Goal: Transaction & Acquisition: Subscribe to service/newsletter

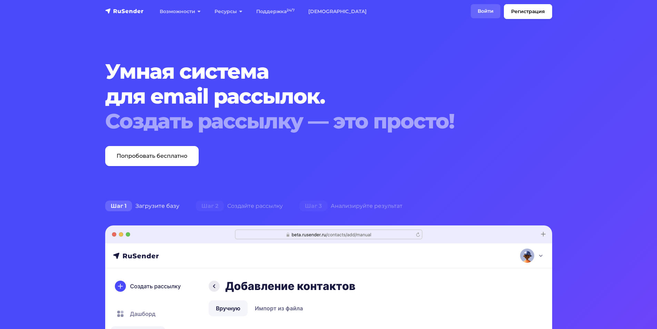
click at [486, 14] on link "Войти" at bounding box center [486, 11] width 30 height 14
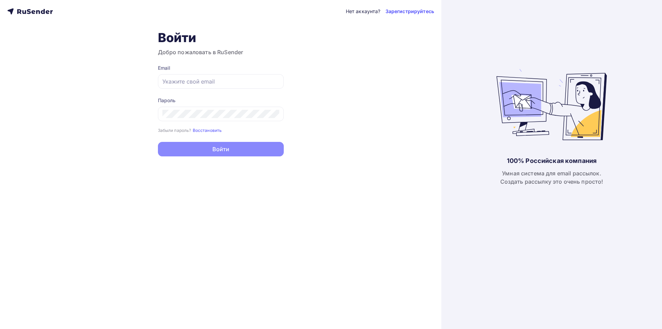
type input "[EMAIL_ADDRESS][DOMAIN_NAME]"
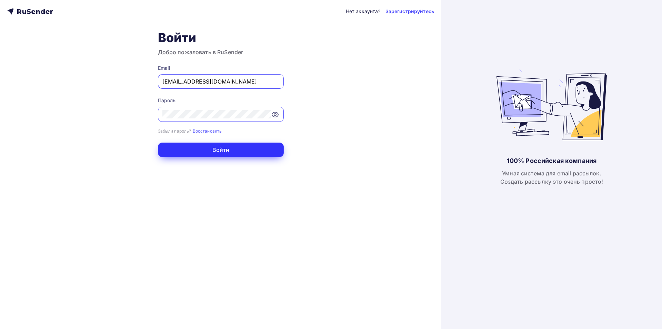
click at [210, 155] on button "Войти" at bounding box center [221, 149] width 126 height 14
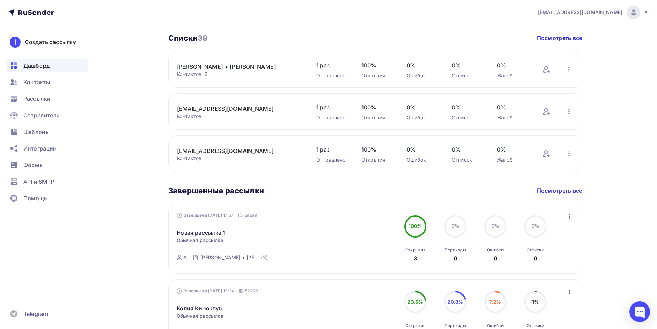
scroll to position [241, 0]
click at [52, 97] on div "Рассылки" at bounding box center [47, 99] width 82 height 14
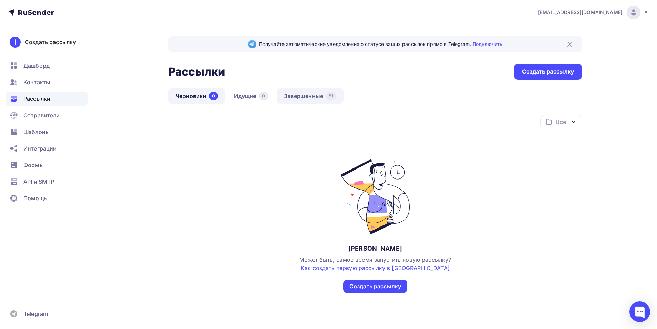
click at [290, 93] on link "Завершенные 51" at bounding box center [309, 96] width 67 height 16
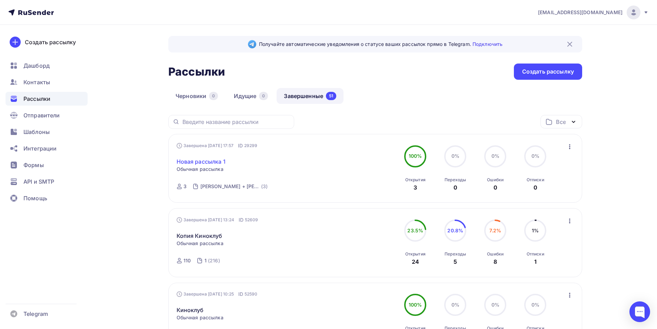
click at [200, 161] on link "Новая рассылка 1" at bounding box center [201, 161] width 49 height 8
click at [54, 129] on div "Шаблоны" at bounding box center [47, 132] width 82 height 14
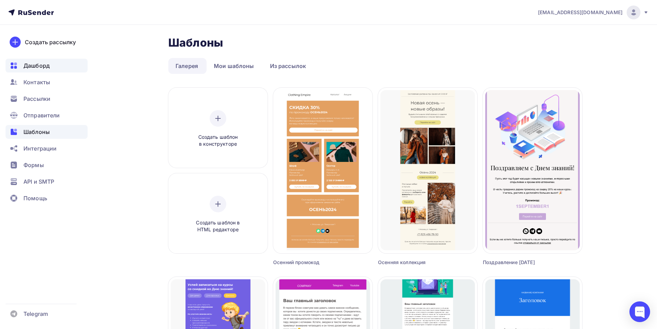
click at [58, 67] on div "Дашборд" at bounding box center [47, 66] width 82 height 14
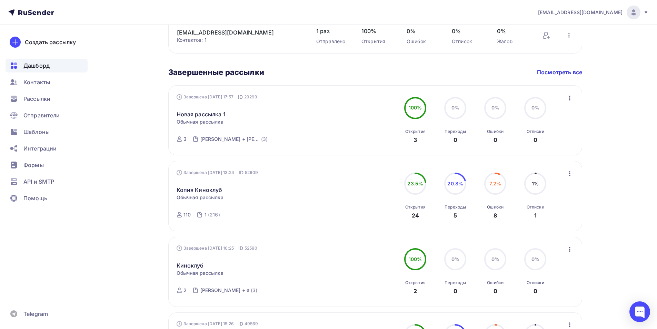
scroll to position [310, 0]
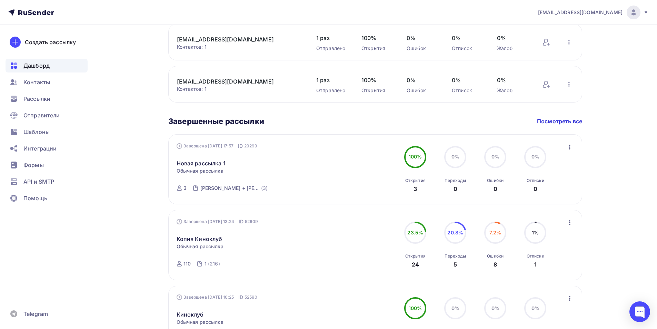
click at [567, 145] on icon "button" at bounding box center [569, 147] width 8 height 8
click at [192, 161] on link "Новая рассылка 1" at bounding box center [201, 163] width 49 height 8
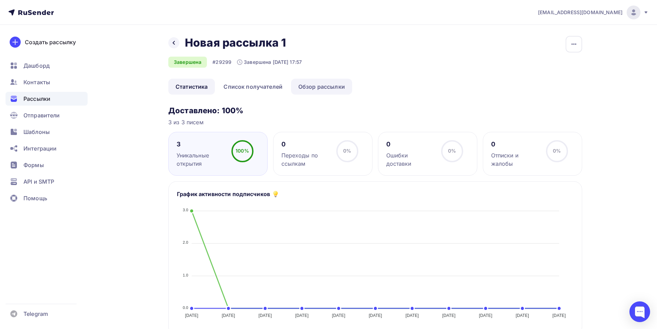
click at [343, 85] on link "Обзор рассылки" at bounding box center [321, 87] width 61 height 16
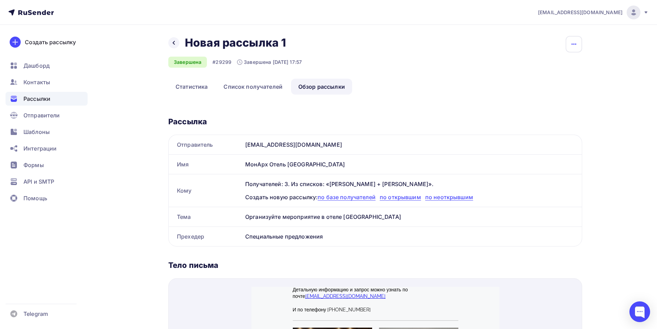
click at [574, 42] on icon "button" at bounding box center [574, 44] width 8 height 8
click at [574, 43] on icon "button" at bounding box center [573, 43] width 5 height 1
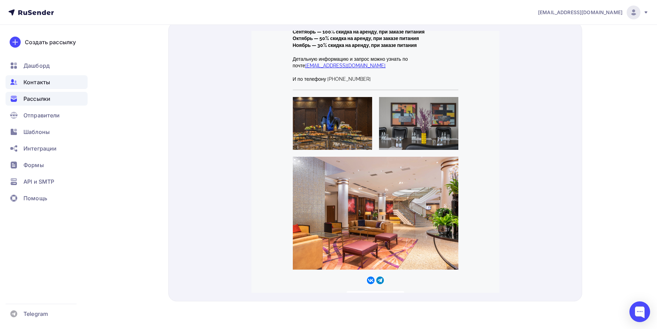
scroll to position [229, 0]
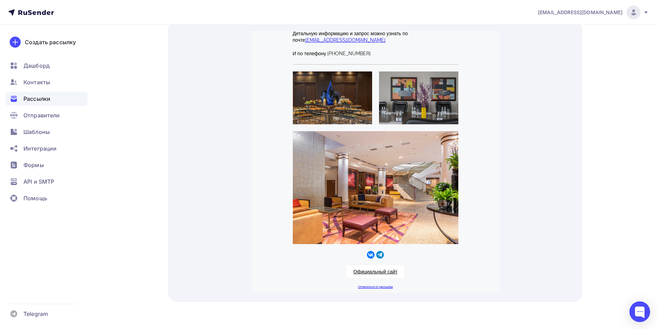
click at [66, 98] on div "Рассылки" at bounding box center [47, 99] width 82 height 14
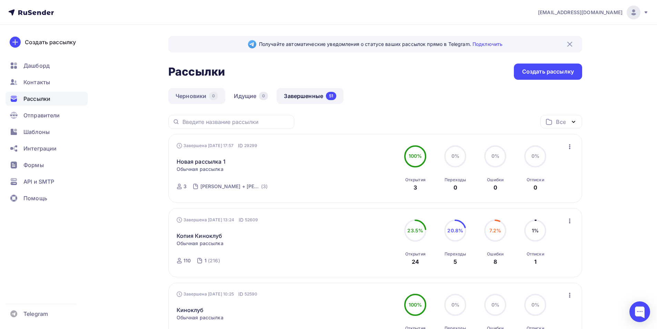
click at [192, 93] on link "Черновики 0" at bounding box center [196, 96] width 57 height 16
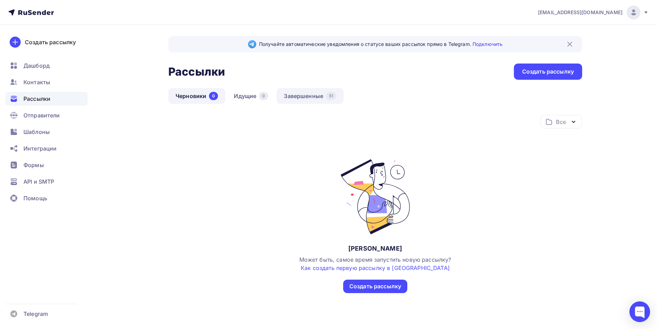
click at [298, 97] on link "Завершенные 51" at bounding box center [309, 96] width 67 height 16
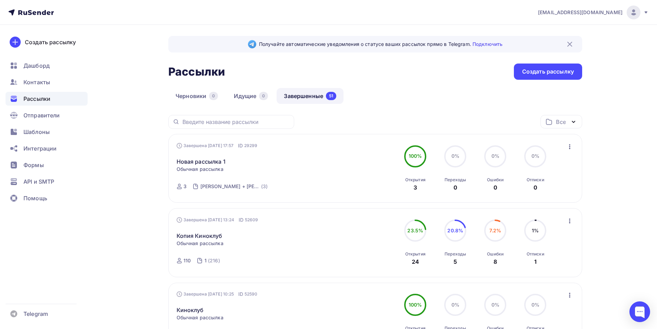
click at [570, 146] on icon "button" at bounding box center [569, 146] width 1 height 5
click at [194, 162] on link "Новая рассылка 1" at bounding box center [201, 161] width 49 height 8
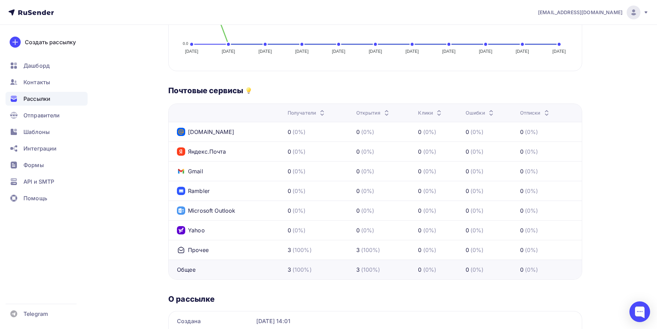
drag, startPoint x: 299, startPoint y: 265, endPoint x: 269, endPoint y: 259, distance: 30.3
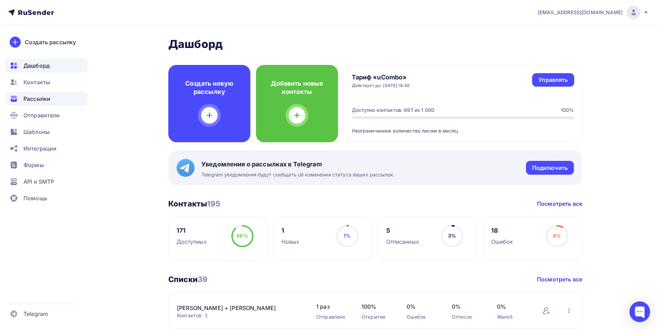
drag, startPoint x: 48, startPoint y: 98, endPoint x: 53, endPoint y: 101, distance: 6.5
click at [48, 98] on span "Рассылки" at bounding box center [36, 98] width 27 height 8
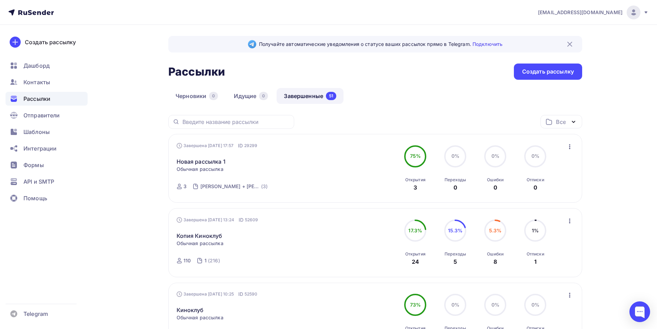
click at [571, 147] on icon "button" at bounding box center [569, 146] width 8 height 8
click at [529, 194] on div "Копировать в новую" at bounding box center [538, 192] width 71 height 8
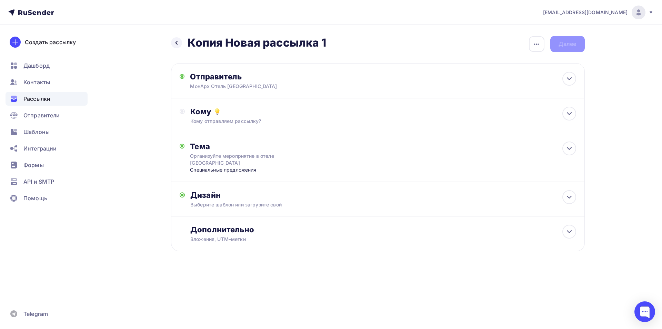
click at [322, 47] on h2 "Копия Новая рассылка 1" at bounding box center [257, 43] width 139 height 14
click at [565, 112] on icon at bounding box center [569, 113] width 8 height 8
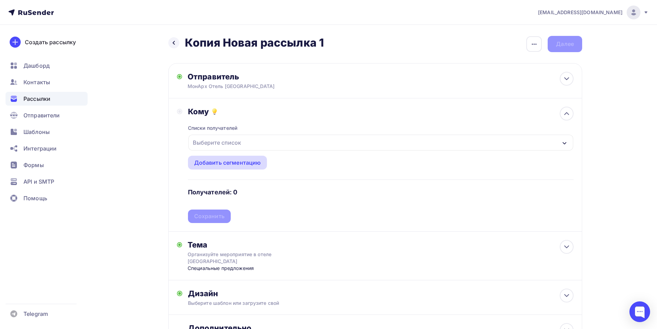
click at [229, 162] on div "Добавить сегментацию" at bounding box center [227, 162] width 67 height 8
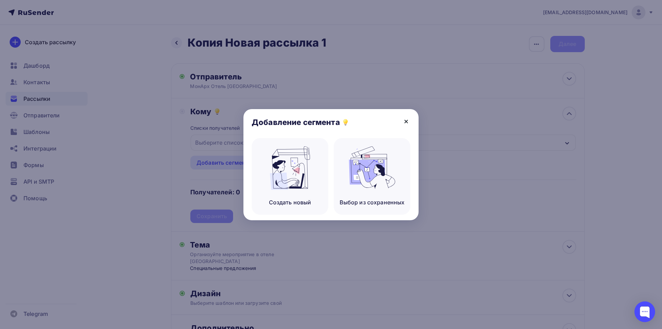
click at [410, 121] on icon at bounding box center [406, 121] width 8 height 8
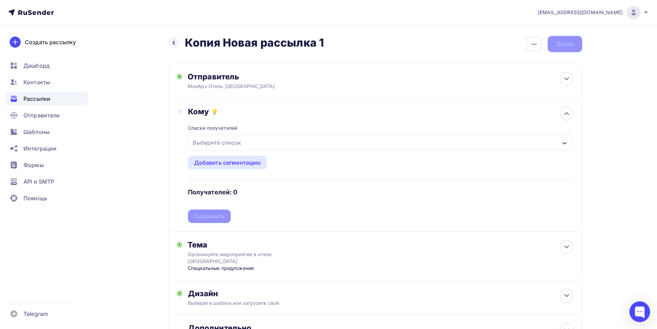
click at [257, 131] on div "Списки получателей Выберите список Все списки id [PERSON_NAME] + [PERSON_NAME] …" at bounding box center [380, 169] width 385 height 107
click at [252, 139] on div "Выберите список" at bounding box center [380, 142] width 385 height 16
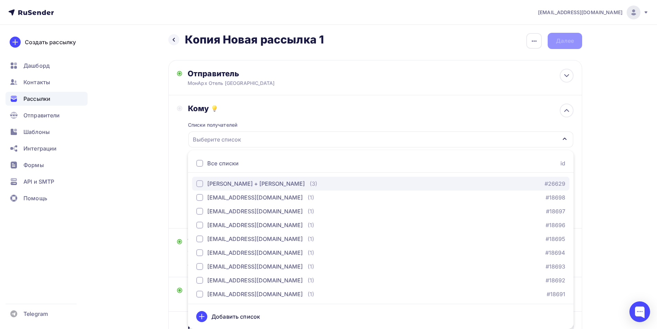
click at [200, 183] on div "button" at bounding box center [199, 183] width 7 height 7
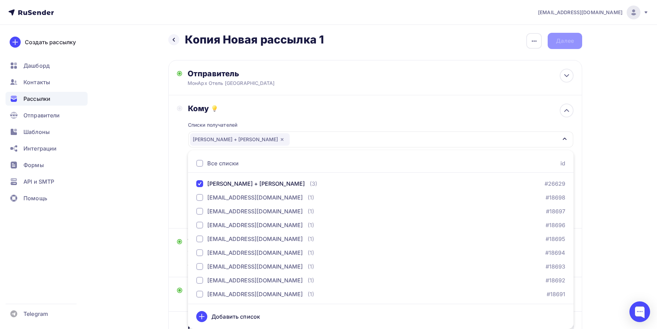
click at [602, 148] on div "Назад Копия Новая рассылка 1 Копия Новая рассылка 1 Закончить позже Переименова…" at bounding box center [328, 206] width 565 height 369
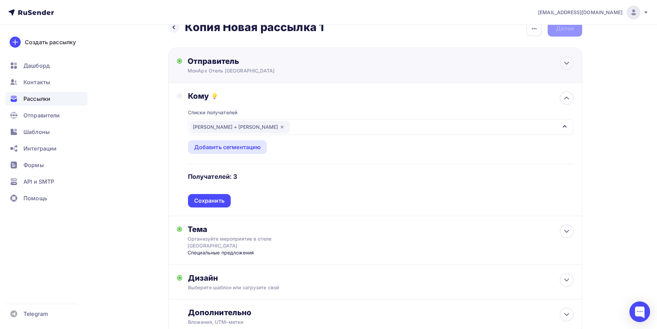
scroll to position [0, 0]
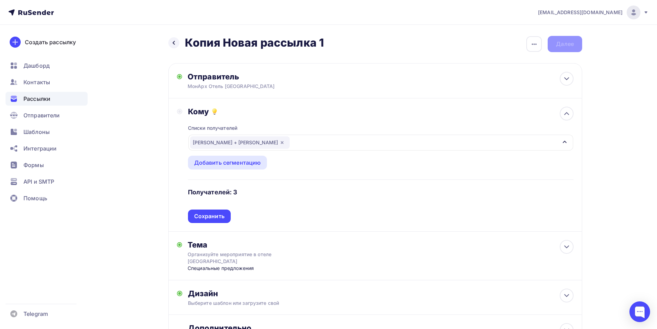
click at [178, 112] on icon at bounding box center [180, 112] width 6 height 6
click at [222, 217] on div "Сохранить" at bounding box center [209, 216] width 30 height 8
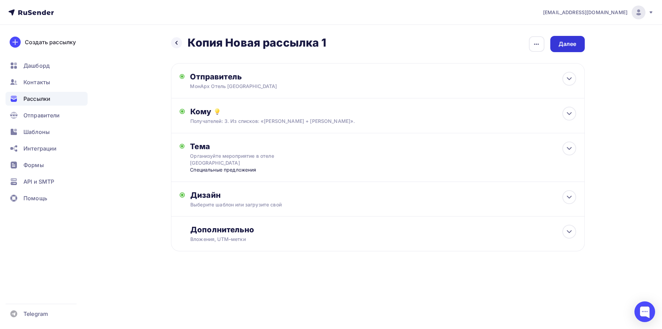
click at [564, 43] on div "Далее" at bounding box center [567, 44] width 18 height 8
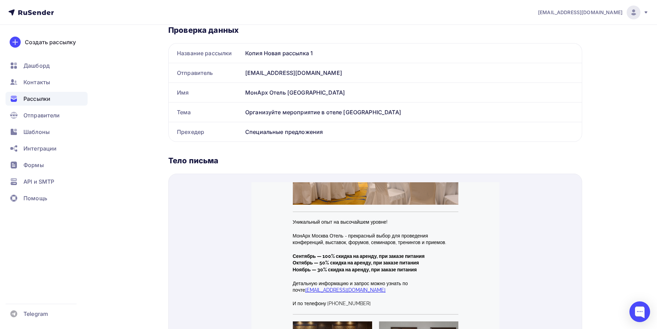
scroll to position [138, 0]
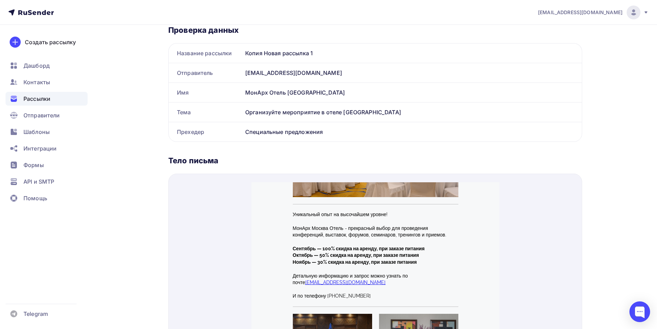
click at [327, 215] on td "МонАрх Москва Отель - прекрасный выбор для проведения конференций, выставок, фо…" at bounding box center [375, 223] width 172 height 20
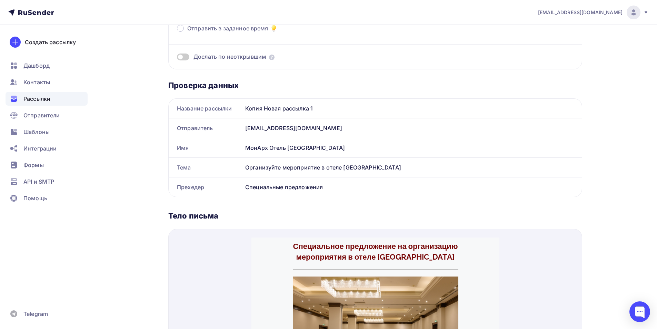
scroll to position [82, 0]
click at [279, 107] on div "Копия Новая рассылка 1" at bounding box center [411, 108] width 339 height 19
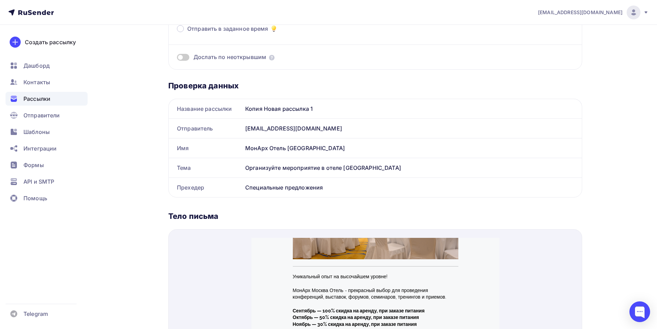
scroll to position [125, 0]
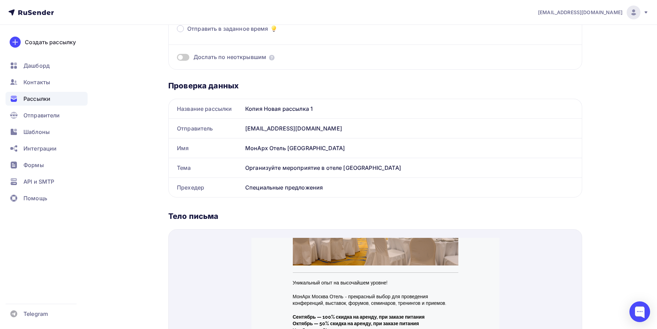
click at [354, 276] on p "Уникальный опыт на высочайшем уровне!" at bounding box center [374, 274] width 165 height 7
click at [355, 276] on p "Уникальный опыт на высочайшем уровне!" at bounding box center [374, 274] width 165 height 7
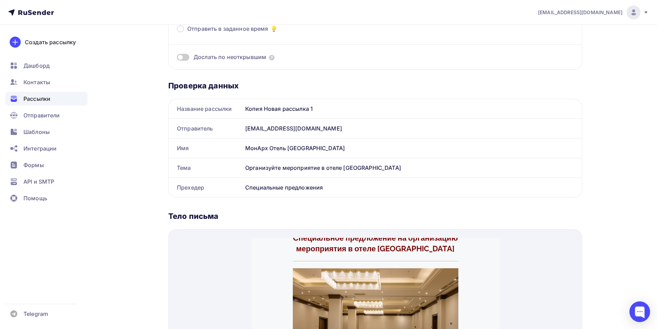
scroll to position [0, 0]
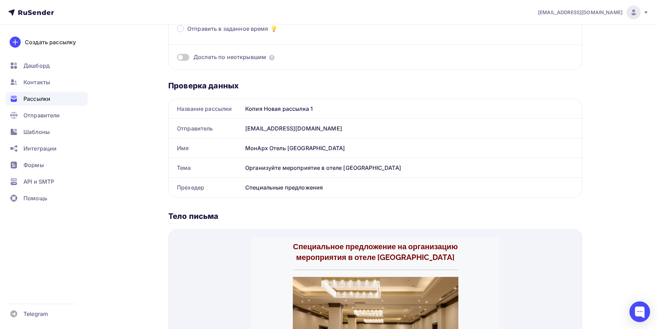
click at [362, 245] on span "Специальное предложение на организацию мероприятия в отеле [GEOGRAPHIC_DATA]" at bounding box center [375, 243] width 165 height 20
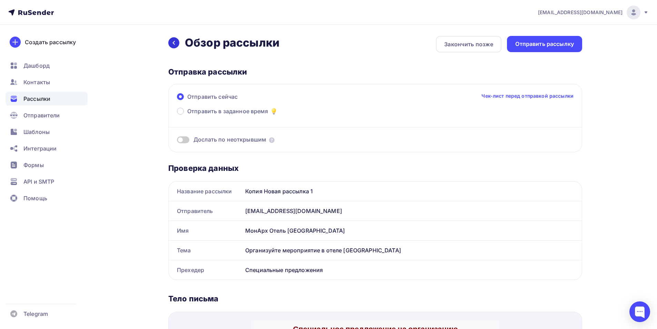
click at [175, 41] on icon at bounding box center [174, 43] width 6 height 6
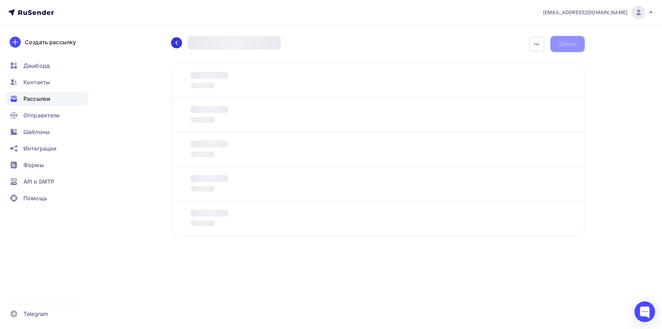
click at [177, 46] on div at bounding box center [176, 42] width 11 height 11
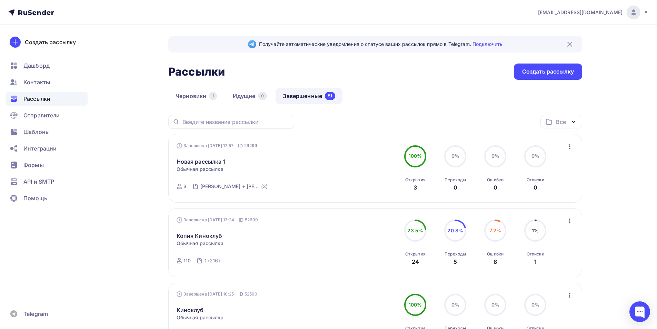
click at [573, 147] on icon "button" at bounding box center [569, 146] width 8 height 8
click at [546, 193] on div "Копировать в новую" at bounding box center [538, 192] width 71 height 8
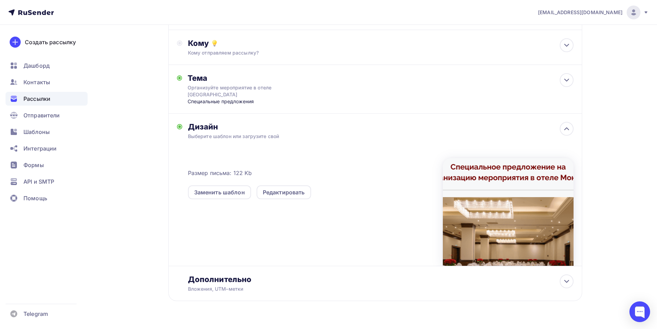
scroll to position [78, 0]
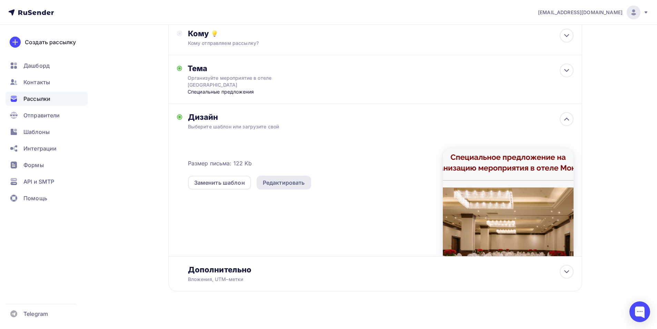
click at [270, 178] on div "Редактировать" at bounding box center [284, 182] width 42 height 8
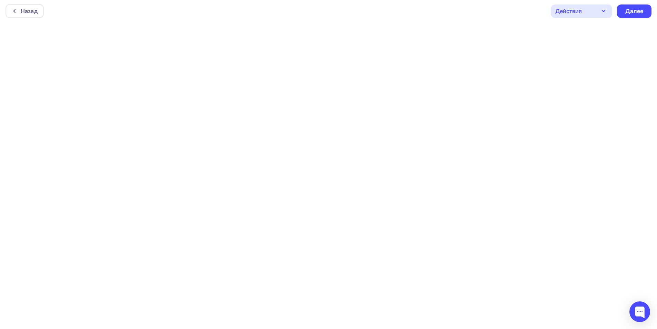
scroll to position [2, 0]
click at [362, 13] on div "Назад Действия Отправить тестовое письмо Предпросмотр Сохранить в Мои шаблоны В…" at bounding box center [328, 10] width 657 height 25
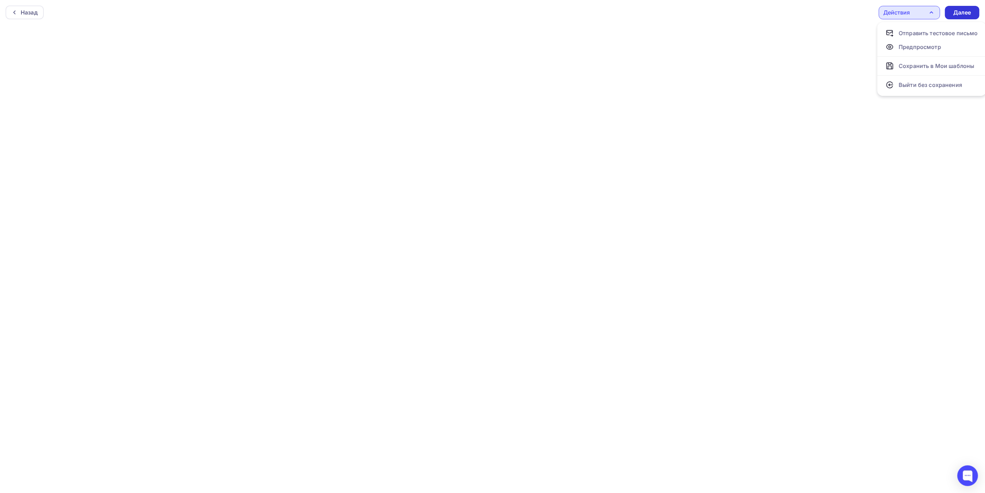
click at [662, 13] on div "Далее" at bounding box center [962, 13] width 18 height 8
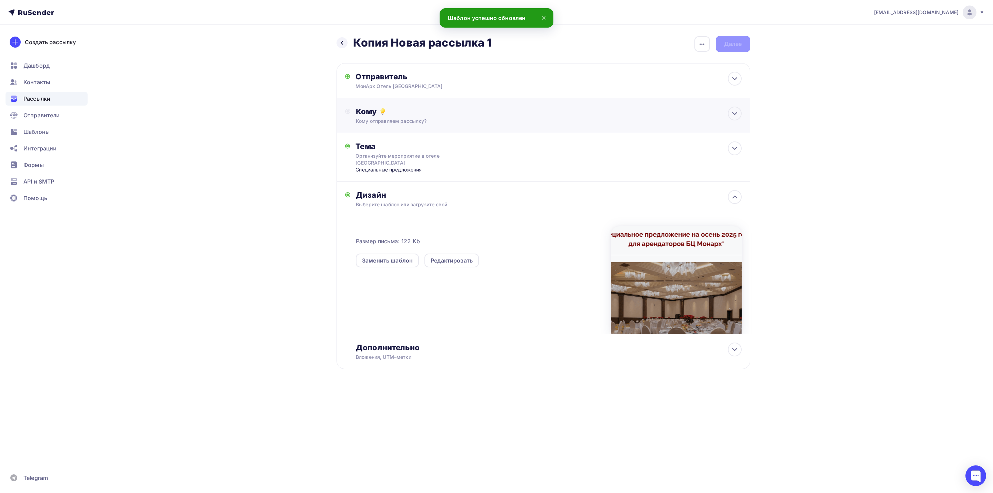
click at [578, 120] on div "Кому отправляем рассылку?" at bounding box center [529, 121] width 347 height 7
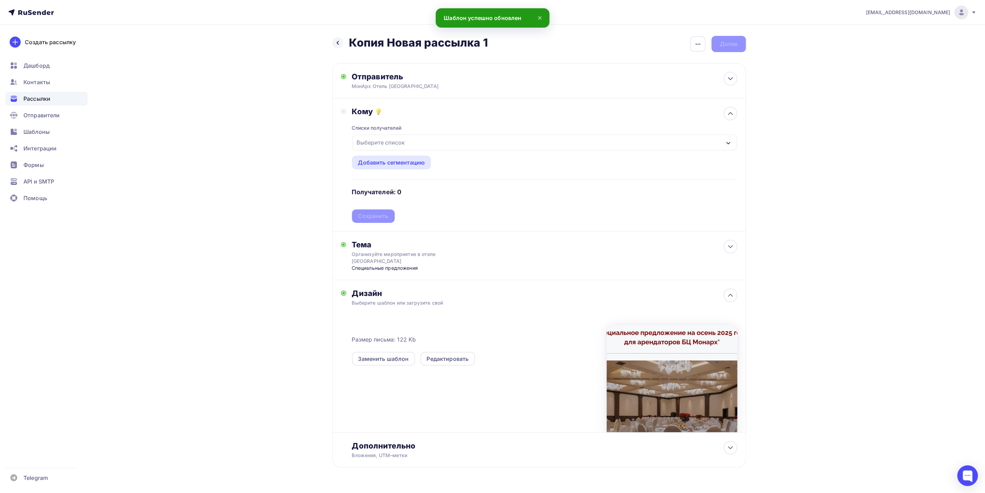
click at [403, 148] on div "Выберите список" at bounding box center [381, 142] width 54 height 12
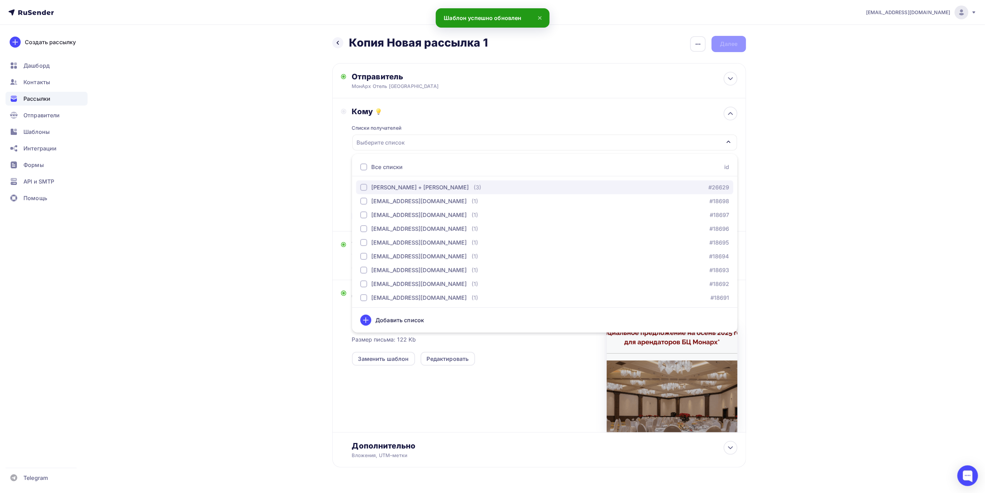
click at [392, 185] on div "[PERSON_NAME] + [PERSON_NAME]" at bounding box center [420, 187] width 98 height 8
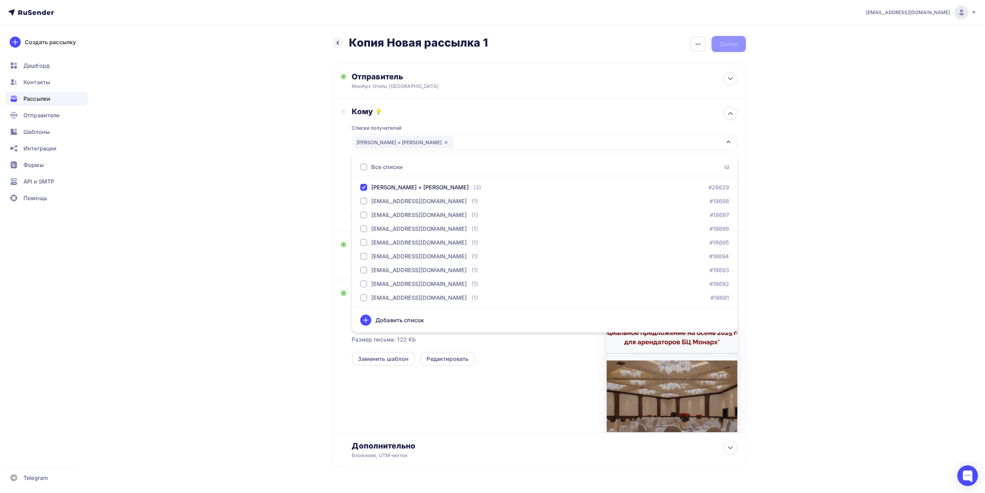
click at [662, 164] on div "[EMAIL_ADDRESS][DOMAIN_NAME] Аккаунт Тарифы Выйти Создать рассылку [GEOGRAPHIC_…" at bounding box center [492, 256] width 985 height 512
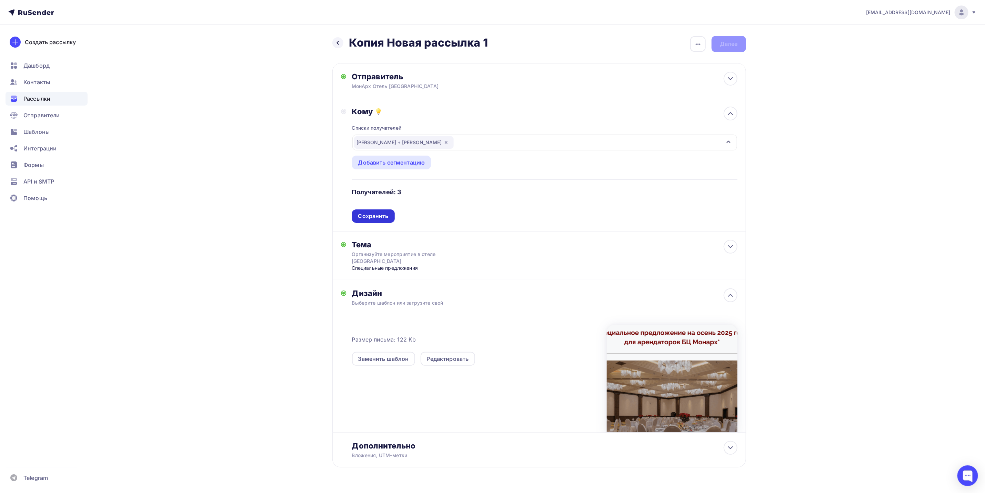
click at [391, 213] on div "Сохранить" at bounding box center [373, 215] width 43 height 13
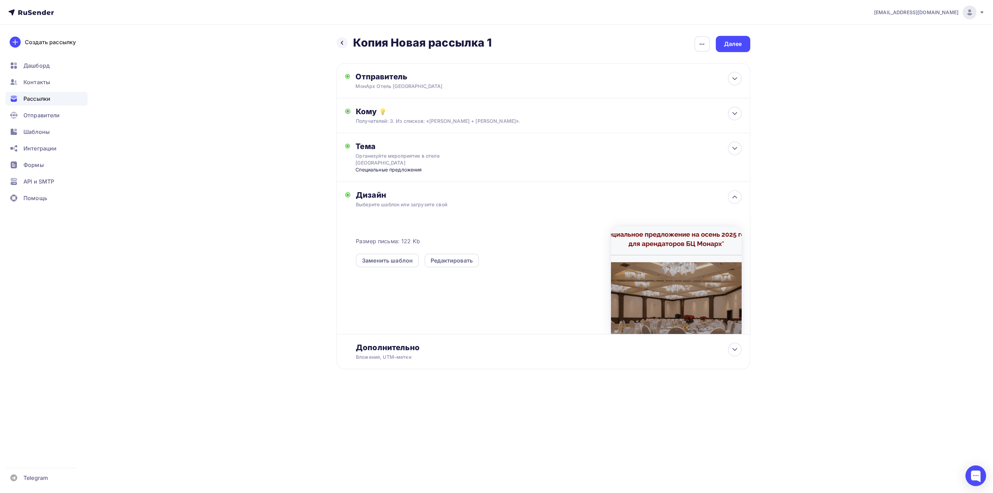
click at [662, 259] on div at bounding box center [676, 280] width 131 height 108
click at [445, 328] on div "Дополнительно" at bounding box center [548, 347] width 385 height 10
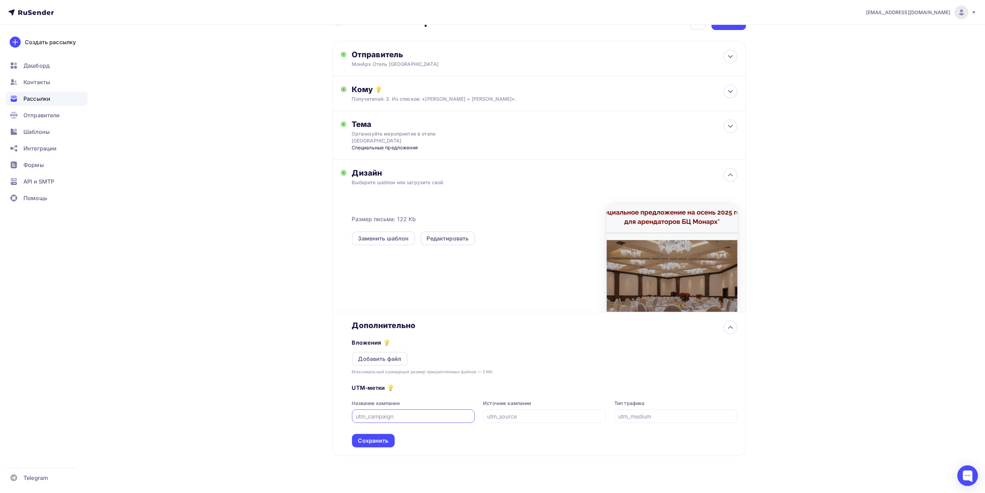
scroll to position [24, 0]
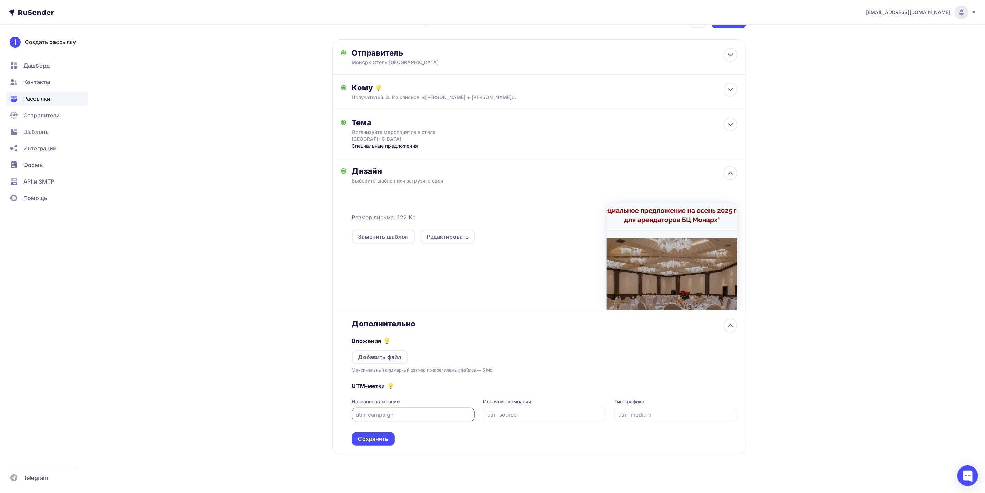
click at [523, 319] on div "Дополнительно" at bounding box center [544, 324] width 385 height 10
drag, startPoint x: 403, startPoint y: 313, endPoint x: 425, endPoint y: 316, distance: 22.7
click at [403, 319] on div "Дополнительно" at bounding box center [544, 324] width 385 height 10
drag, startPoint x: 732, startPoint y: 318, endPoint x: 732, endPoint y: 321, distance: 3.5
click at [662, 321] on icon at bounding box center [730, 325] width 8 height 8
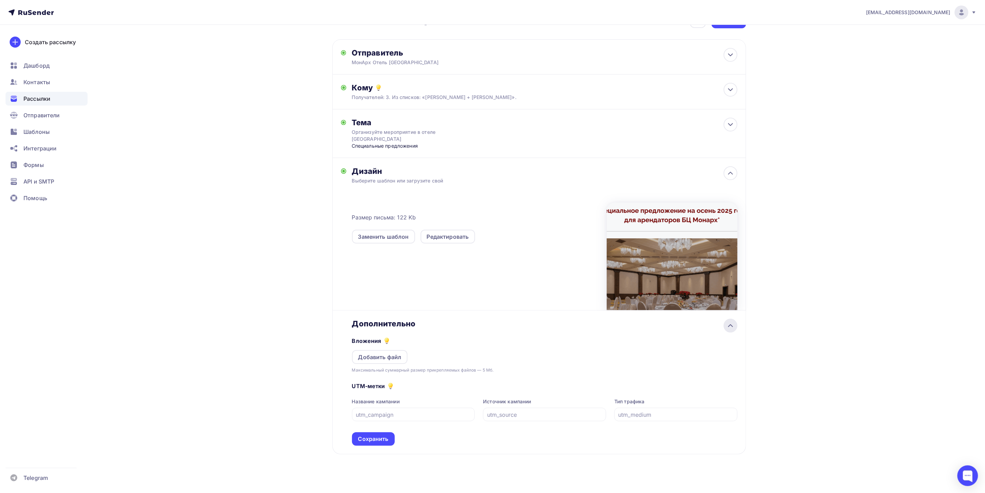
scroll to position [0, 0]
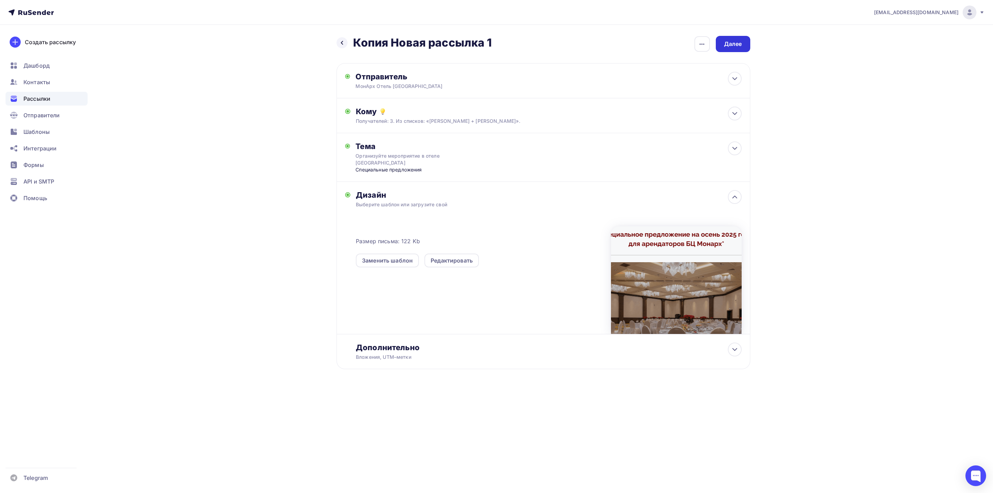
click at [662, 41] on div "Далее" at bounding box center [733, 44] width 18 height 8
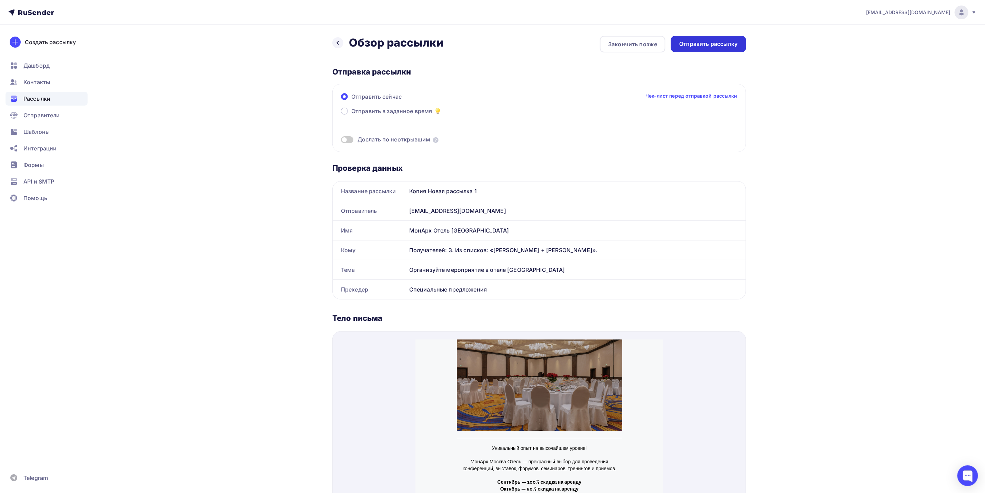
click at [662, 46] on div "Отправить рассылку" at bounding box center [708, 44] width 59 height 8
